Goal: Communication & Community: Answer question/provide support

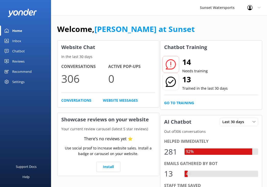
click at [24, 41] on link "Inbox" at bounding box center [25, 41] width 51 height 10
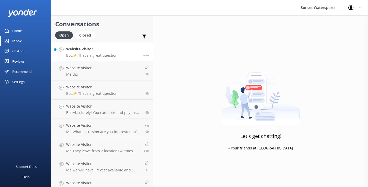
click at [95, 56] on p "Bot: ⚡ That's a great question, unfortunately I do not know the answer. I'm goi…" at bounding box center [102, 55] width 73 height 5
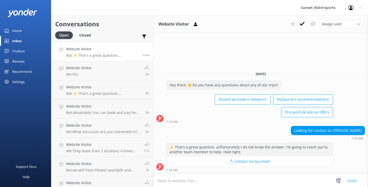
click at [166, 181] on textarea at bounding box center [260, 180] width 215 height 13
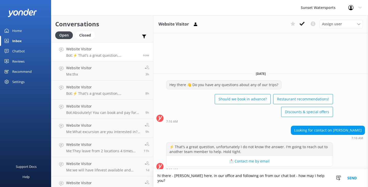
type textarea "hi there - [PERSON_NAME] here, in our office and following on from our chat bot…"
click at [351, 180] on button "Send" at bounding box center [351, 178] width 19 height 18
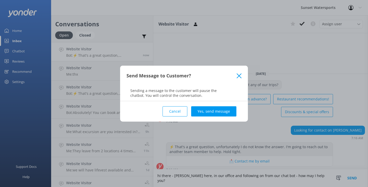
click at [212, 106] on div "Cancel Yes, send message" at bounding box center [183, 111] width 115 height 20
click at [212, 111] on button "Yes, send message" at bounding box center [213, 111] width 45 height 10
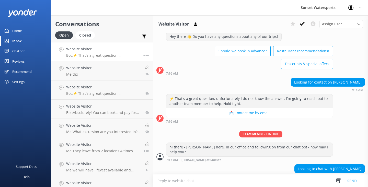
scroll to position [16, 0]
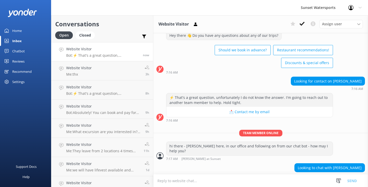
click at [172, 181] on textarea at bounding box center [260, 180] width 215 height 13
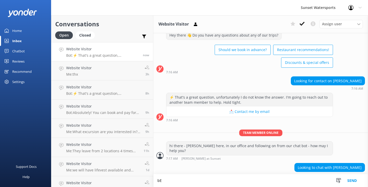
type textarea "b"
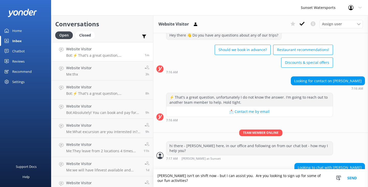
type textarea "[PERSON_NAME] isn't on shift now - but I can assist you. Are you looking to sig…"
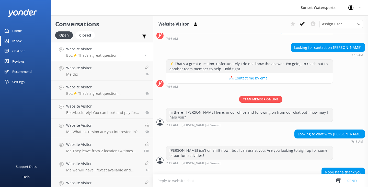
scroll to position [54, 0]
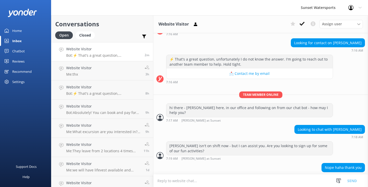
click at [187, 182] on textarea at bounding box center [260, 180] width 215 height 13
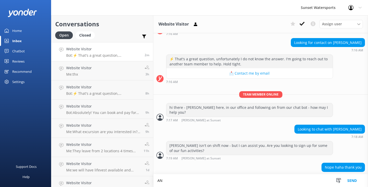
type textarea "A"
type textarea "anytime - have a great evening."
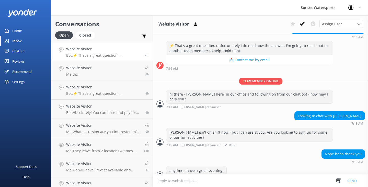
scroll to position [71, 0]
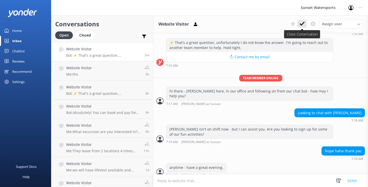
click at [299, 24] on icon at bounding box center [301, 23] width 5 height 5
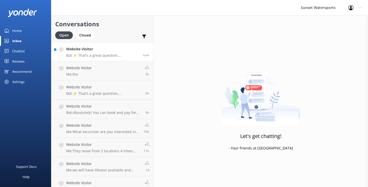
click at [101, 60] on link "Website Visitor Bot: ⚡ That's a great question, unfortunately I do not know the…" at bounding box center [102, 51] width 102 height 19
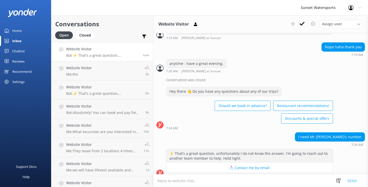
scroll to position [175, 0]
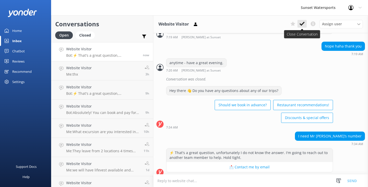
click at [302, 26] on icon at bounding box center [301, 23] width 5 height 5
